Goal: Task Accomplishment & Management: Use online tool/utility

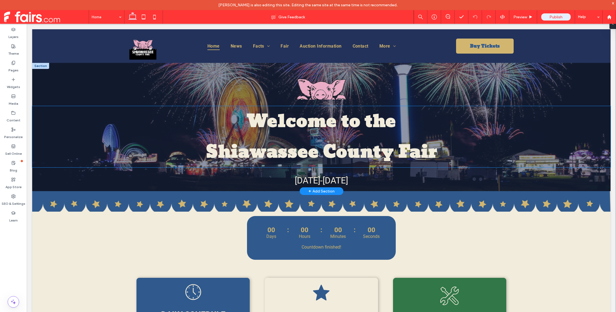
click at [369, 117] on span "Welcome to the" at bounding box center [321, 121] width 149 height 31
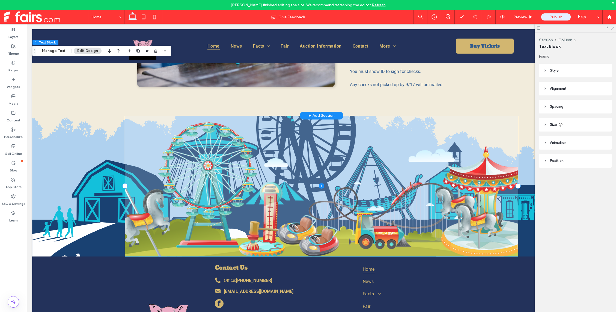
scroll to position [502, 0]
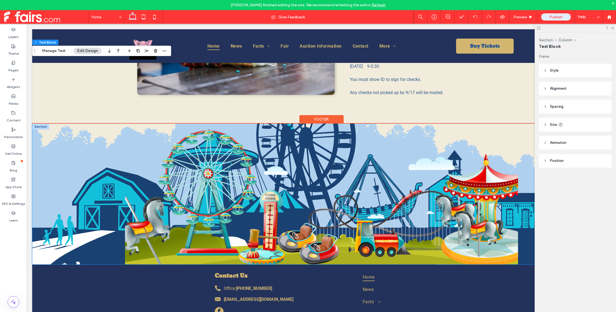
click at [111, 179] on div at bounding box center [321, 193] width 579 height 141
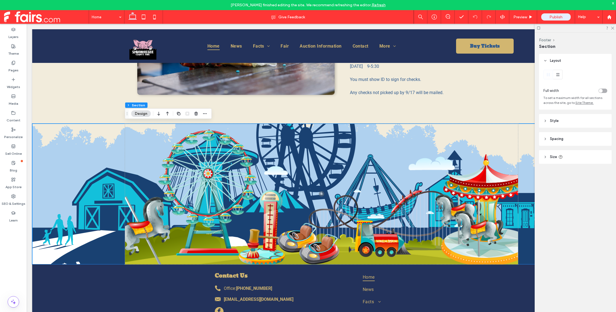
click at [545, 122] on icon at bounding box center [546, 121] width 4 height 4
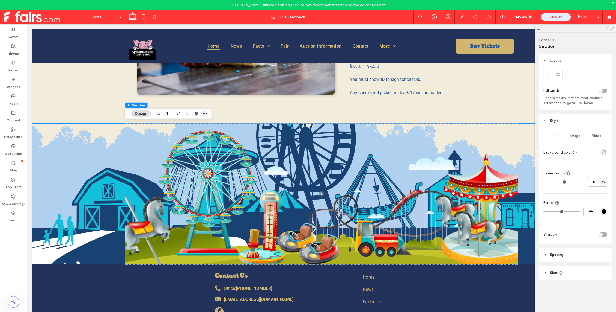
click at [206, 114] on icon "button" at bounding box center [205, 113] width 4 height 4
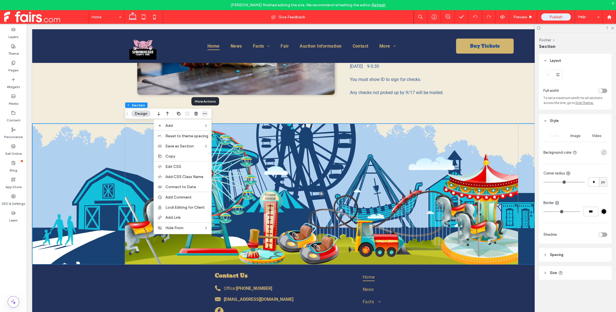
click at [206, 114] on icon "button" at bounding box center [205, 113] width 4 height 4
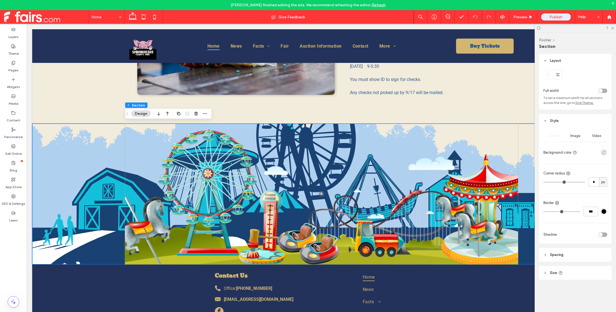
click at [576, 136] on span "Image" at bounding box center [576, 136] width 10 height 4
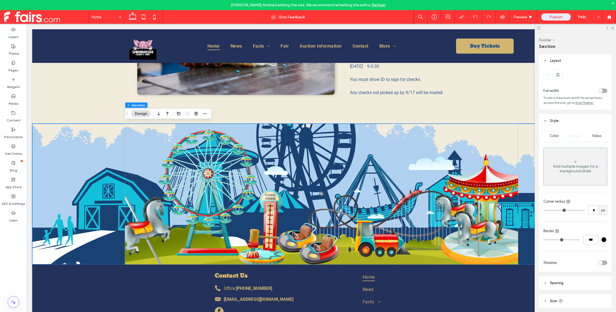
click at [553, 135] on span "Color" at bounding box center [554, 136] width 9 height 4
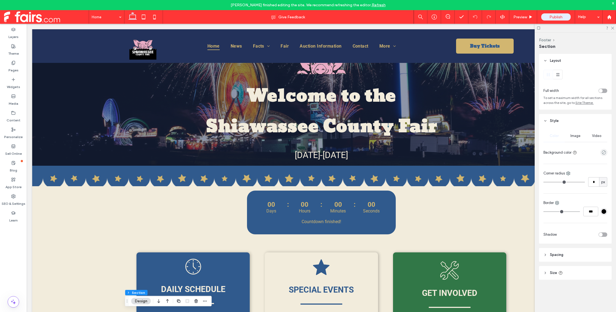
scroll to position [0, 0]
